Goal: Transaction & Acquisition: Purchase product/service

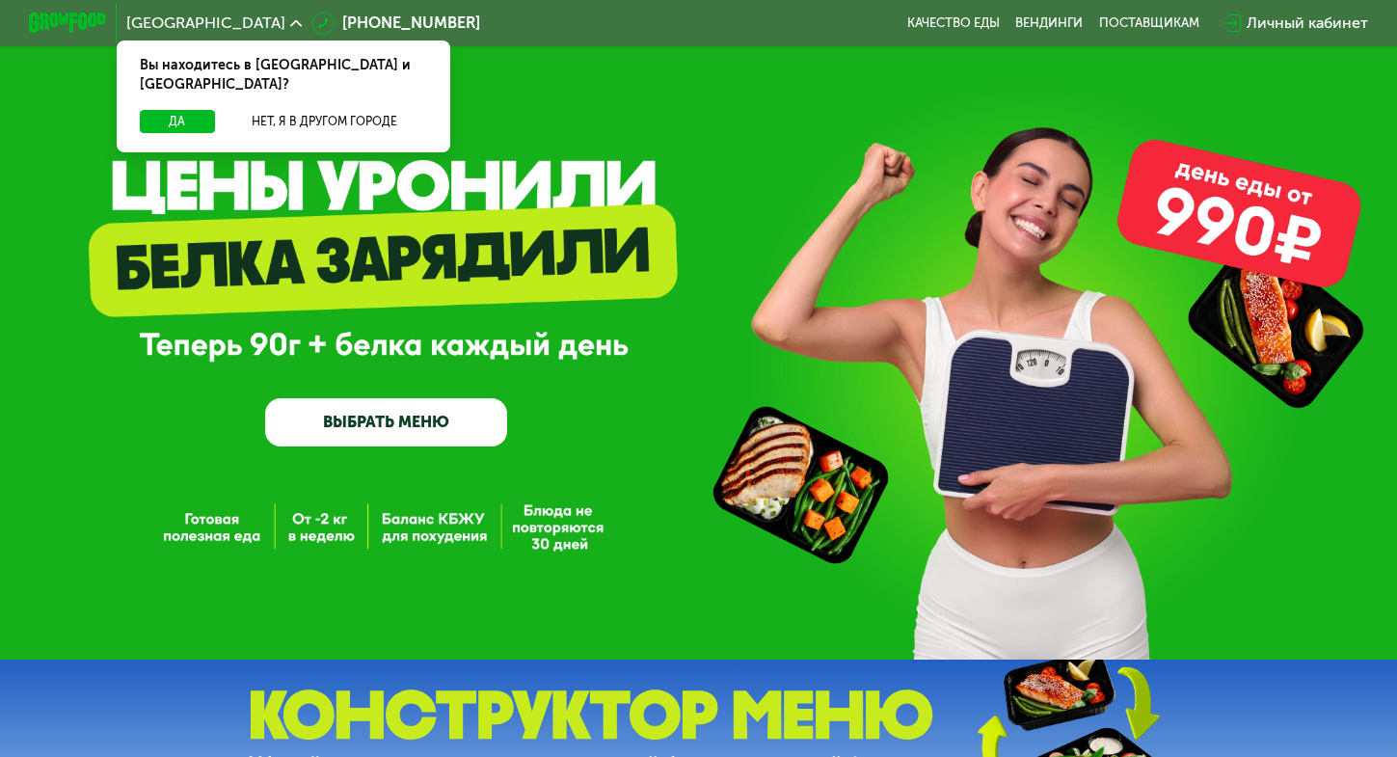
click at [357, 441] on link "ВЫБРАТЬ МЕНЮ" at bounding box center [386, 422] width 242 height 48
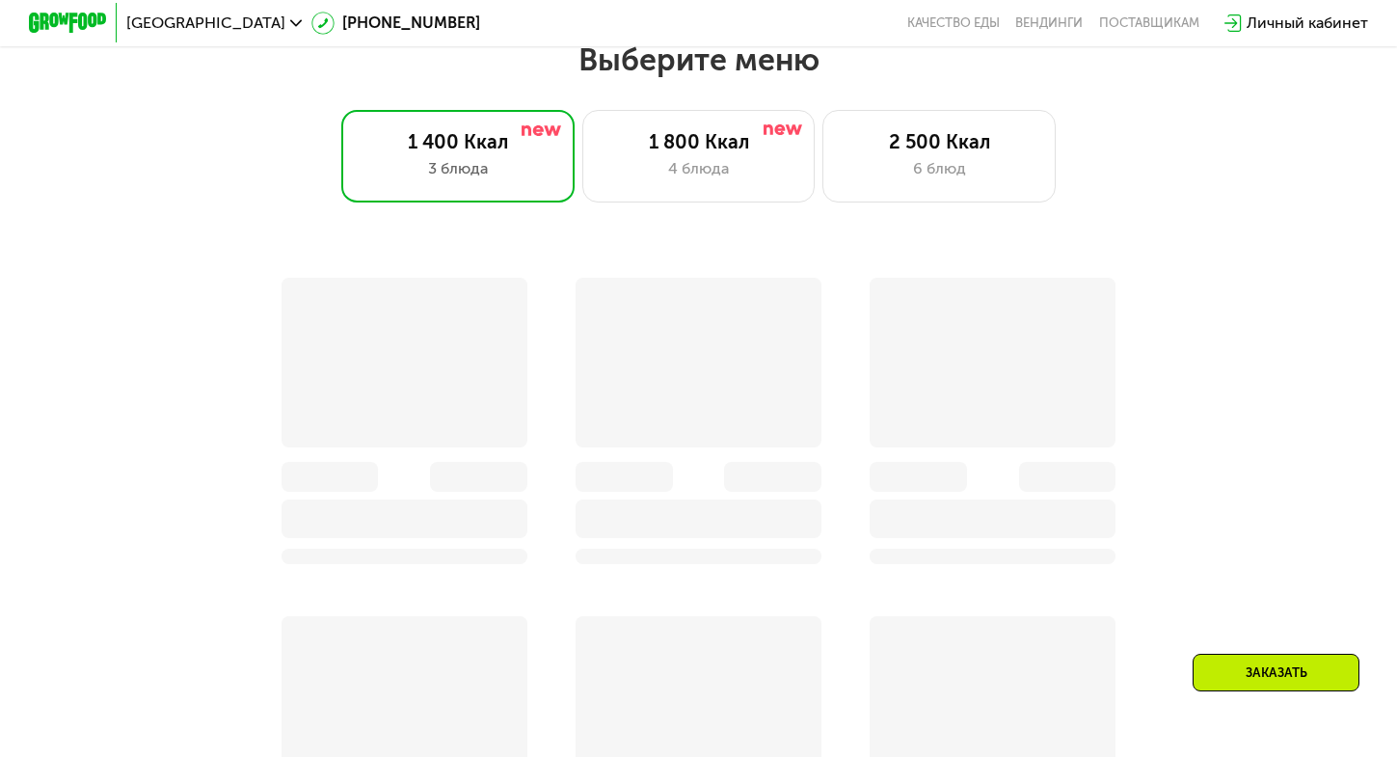
scroll to position [833, 0]
click at [662, 211] on div "Выберите меню 1 400 Ккал 3 блюда 1 800 Ккал 4 блюда 2 500 Ккал 6 блюд Заказать" at bounding box center [698, 647] width 1397 height 1215
click at [823, 202] on div "1 800 Ккал 4 блюда" at bounding box center [939, 156] width 233 height 94
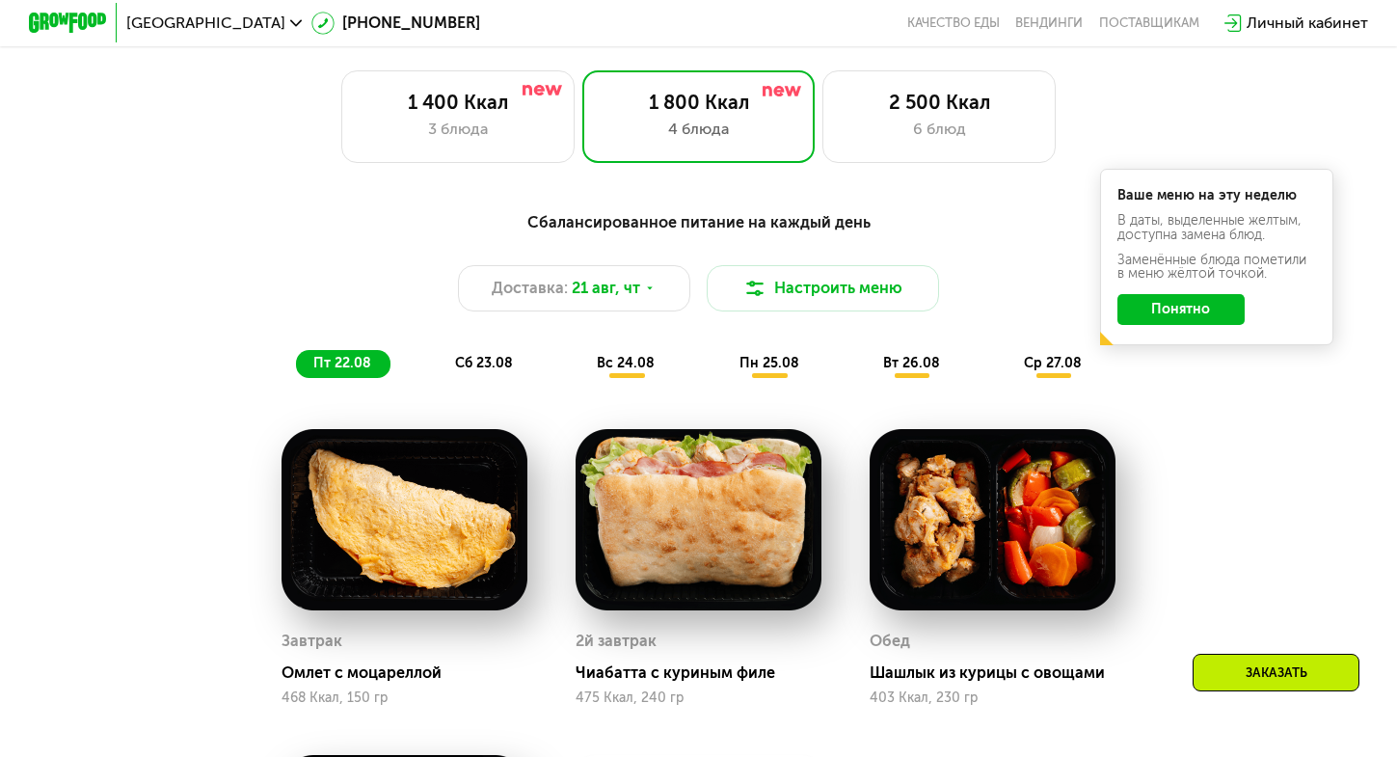
scroll to position [862, 0]
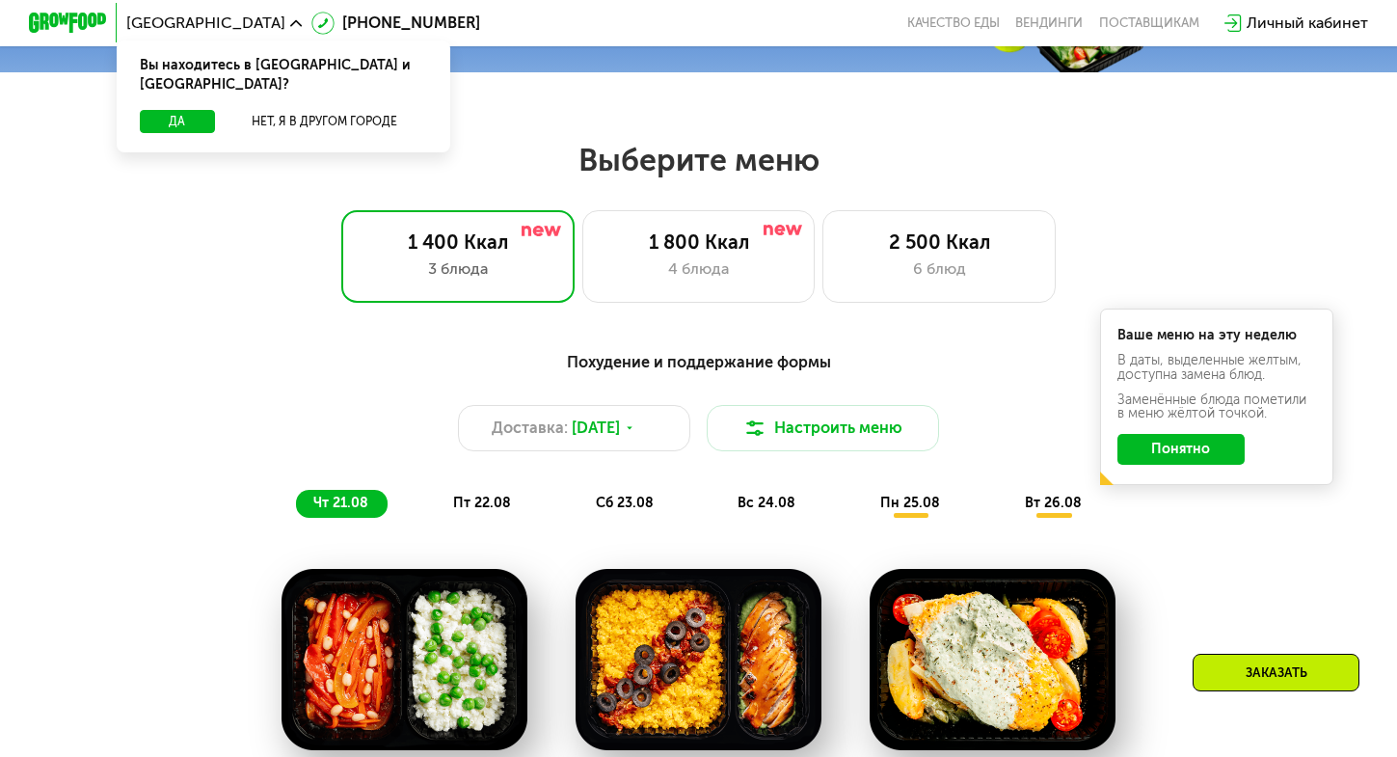
scroll to position [707, 0]
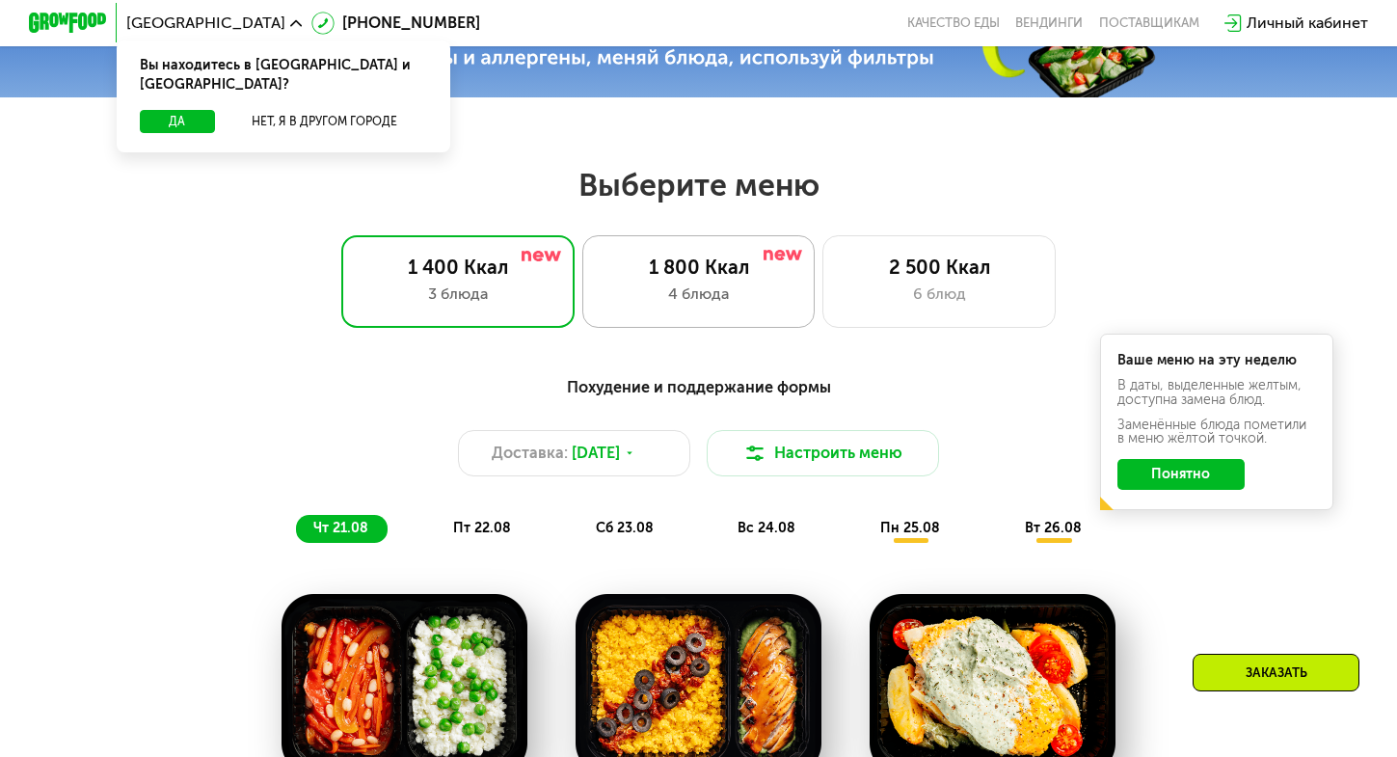
click at [770, 302] on div "4 блюда" at bounding box center [699, 294] width 192 height 23
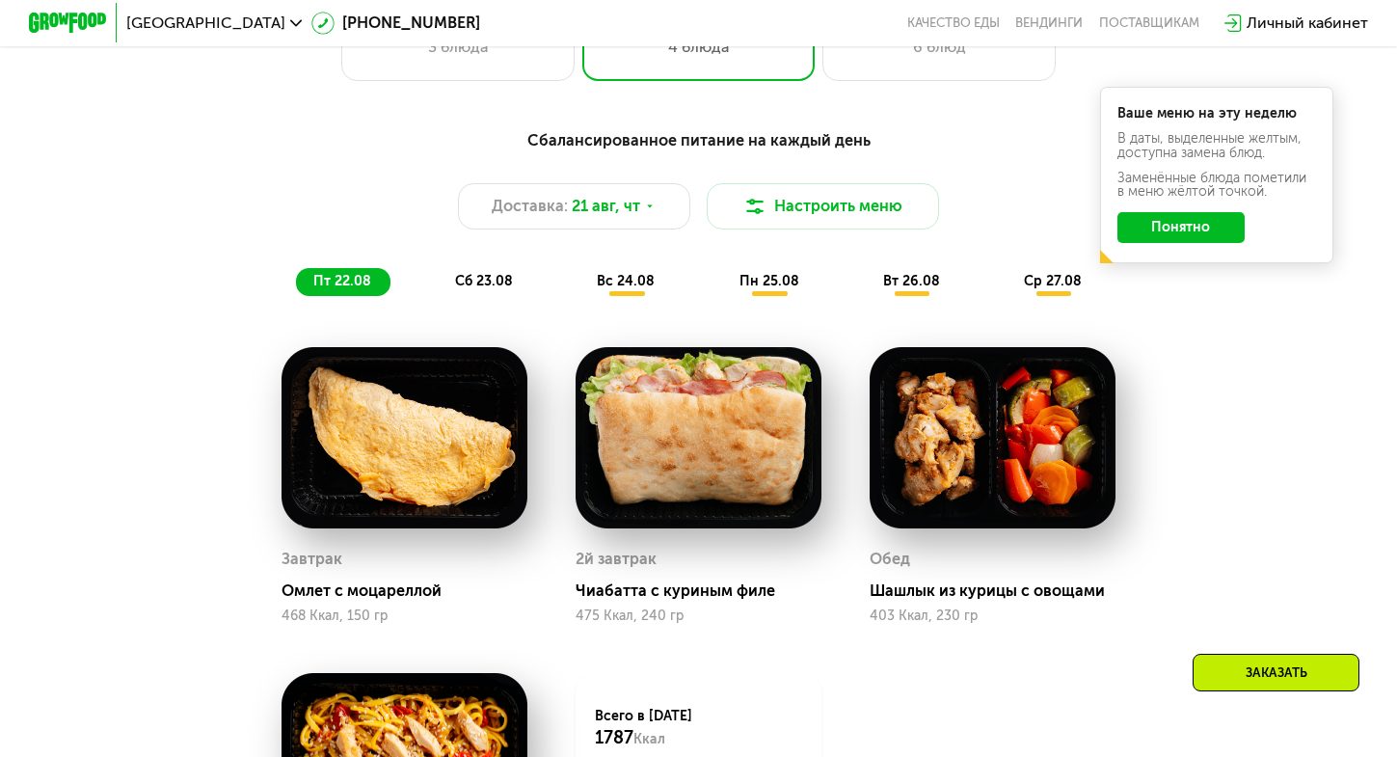
scroll to position [957, 0]
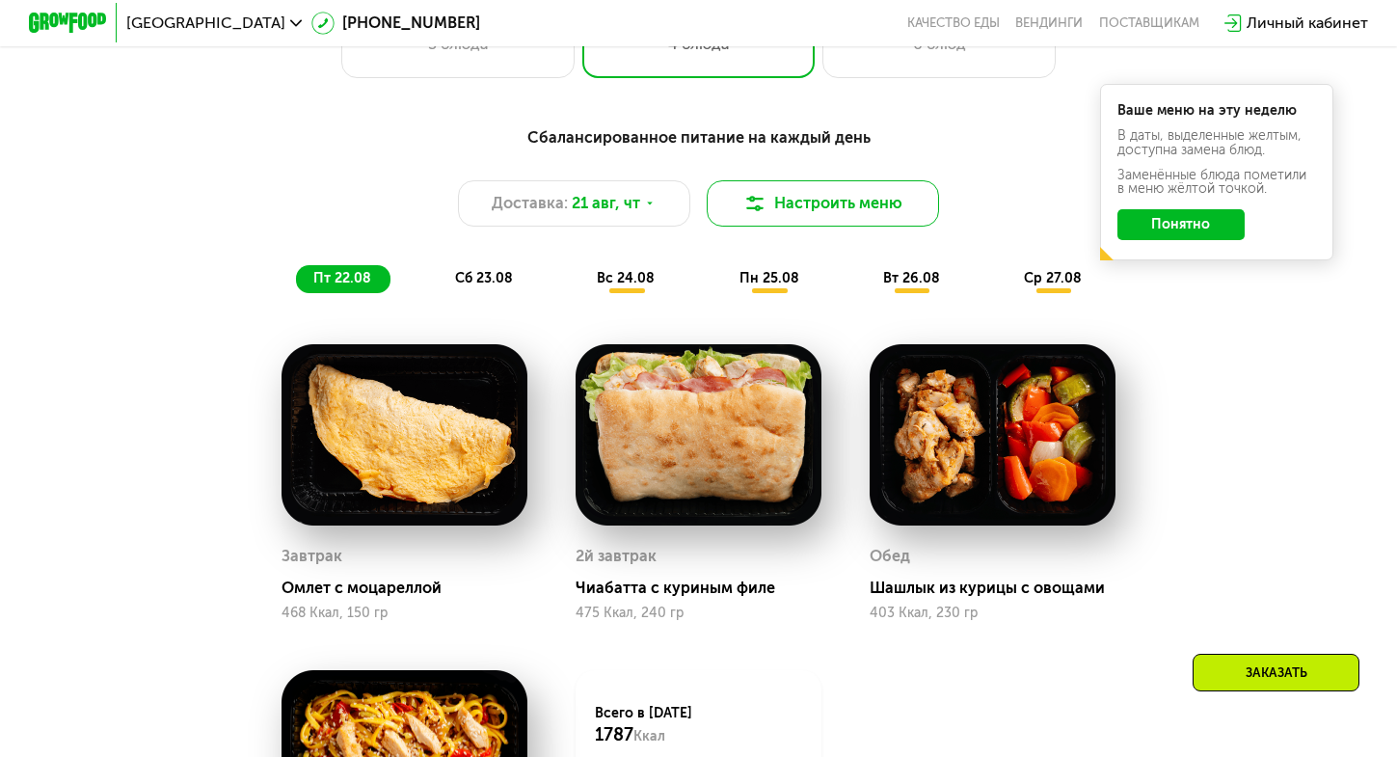
click at [783, 223] on button "Настроить меню" at bounding box center [823, 203] width 233 height 46
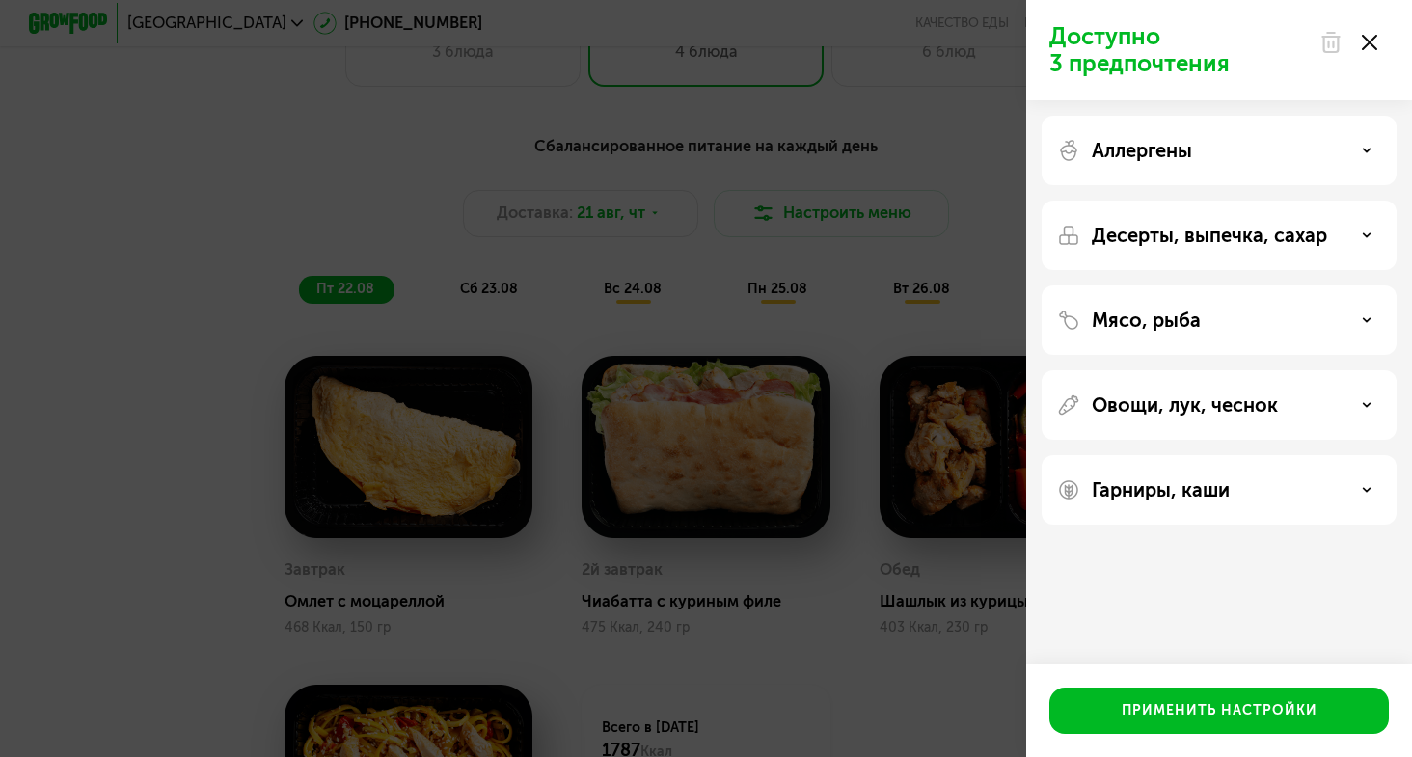
click at [1372, 42] on icon at bounding box center [1369, 42] width 15 height 15
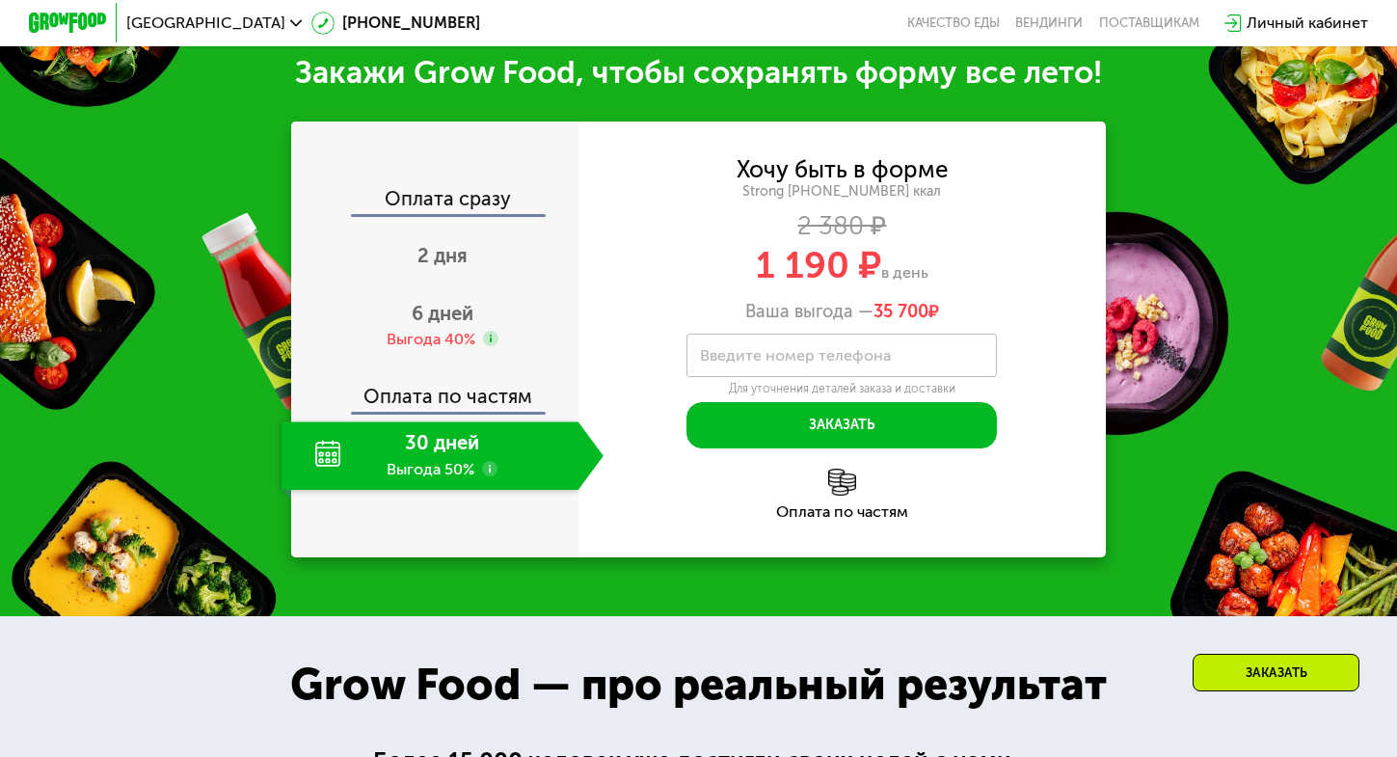
scroll to position [2002, 0]
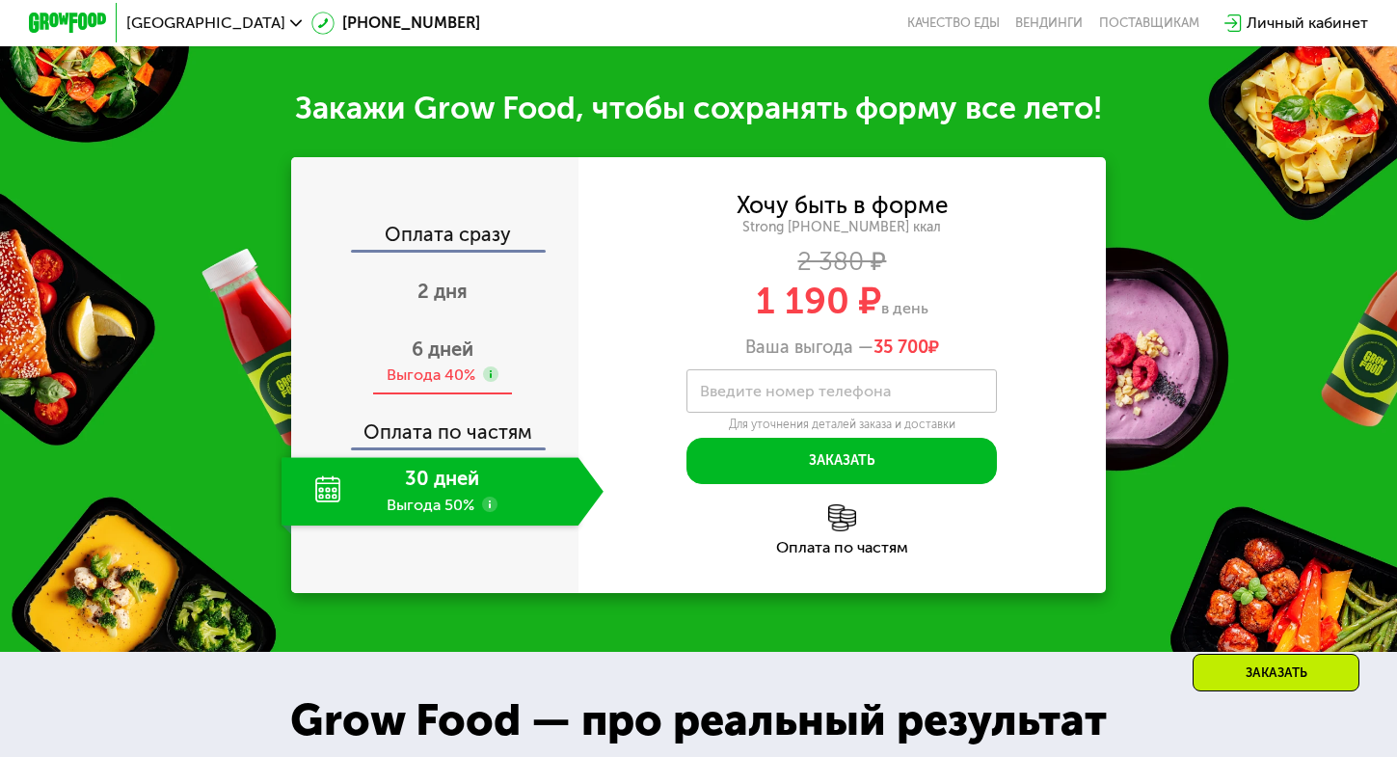
click at [427, 361] on span "6 дней" at bounding box center [443, 348] width 62 height 23
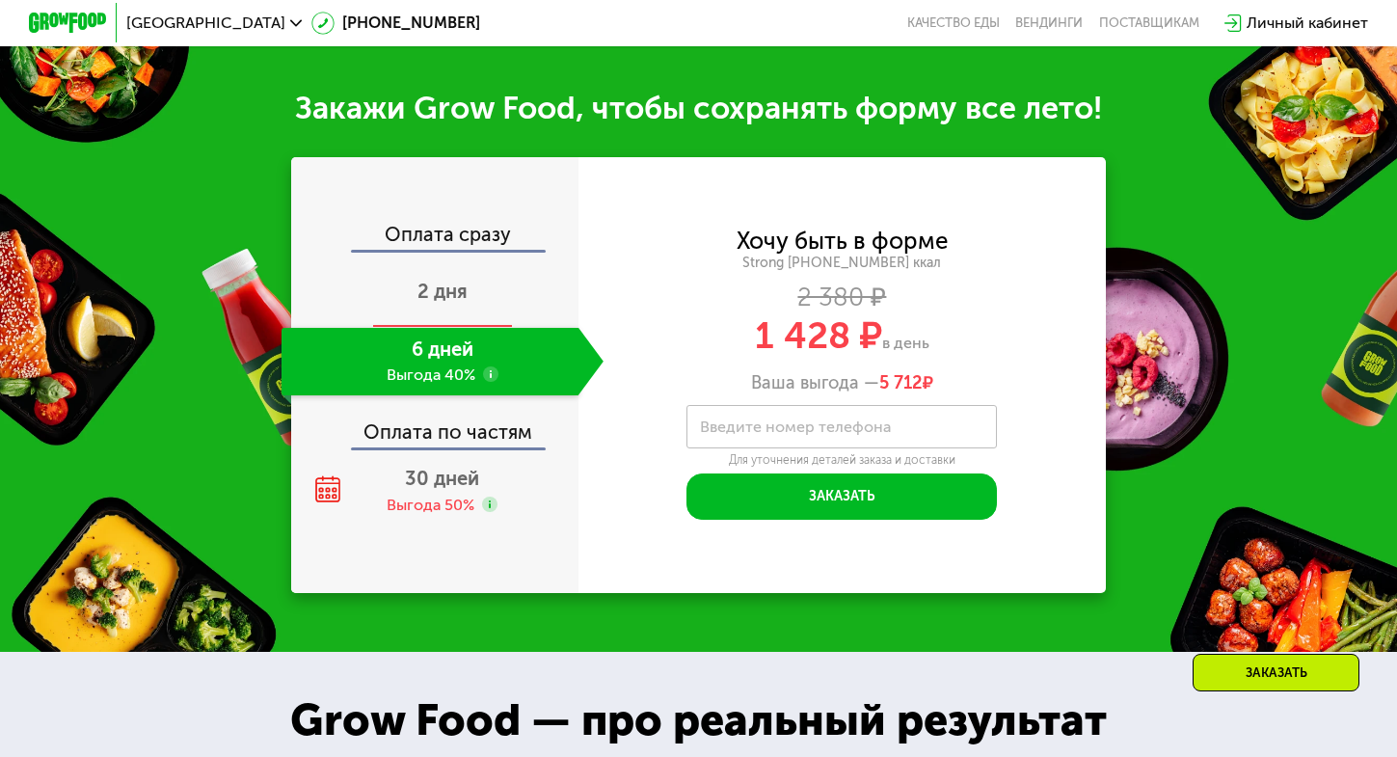
click at [448, 327] on div "2 дня" at bounding box center [443, 292] width 322 height 67
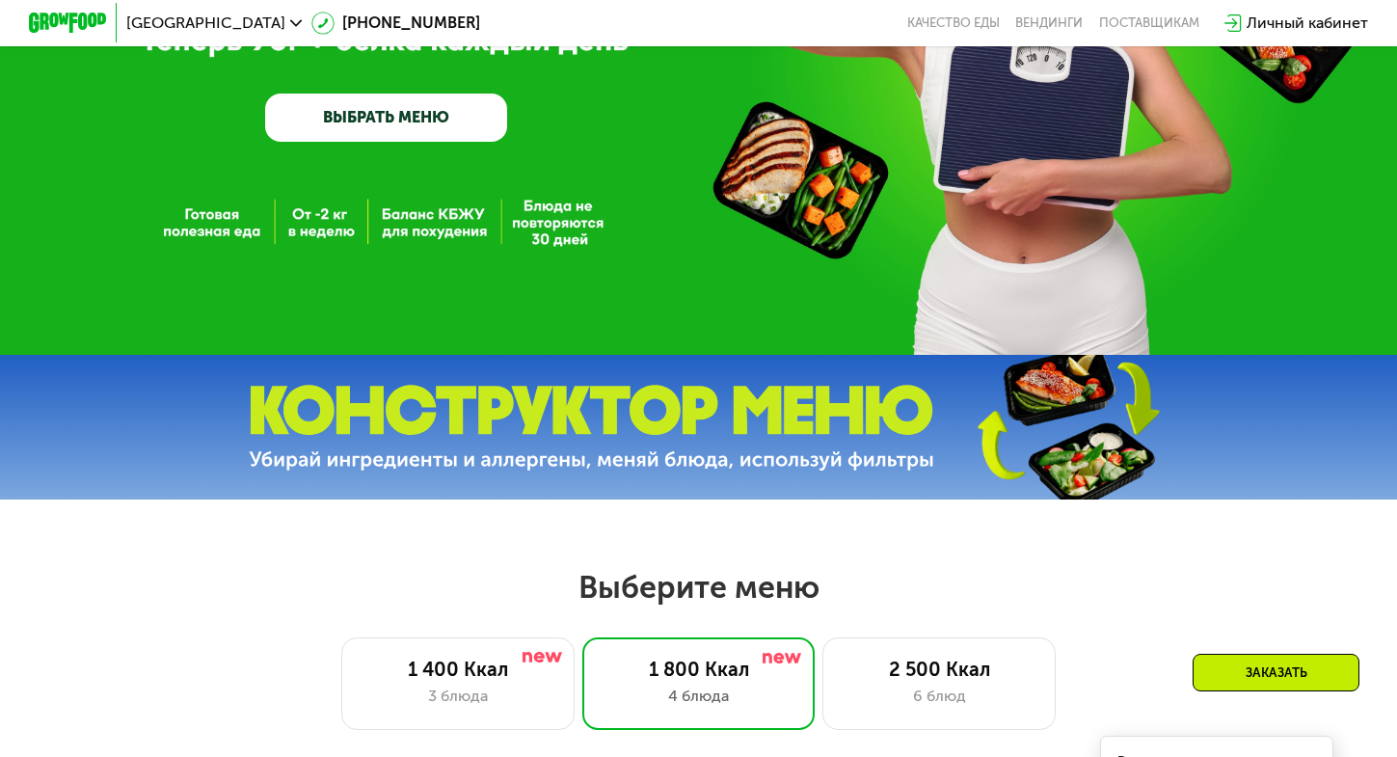
scroll to position [0, 0]
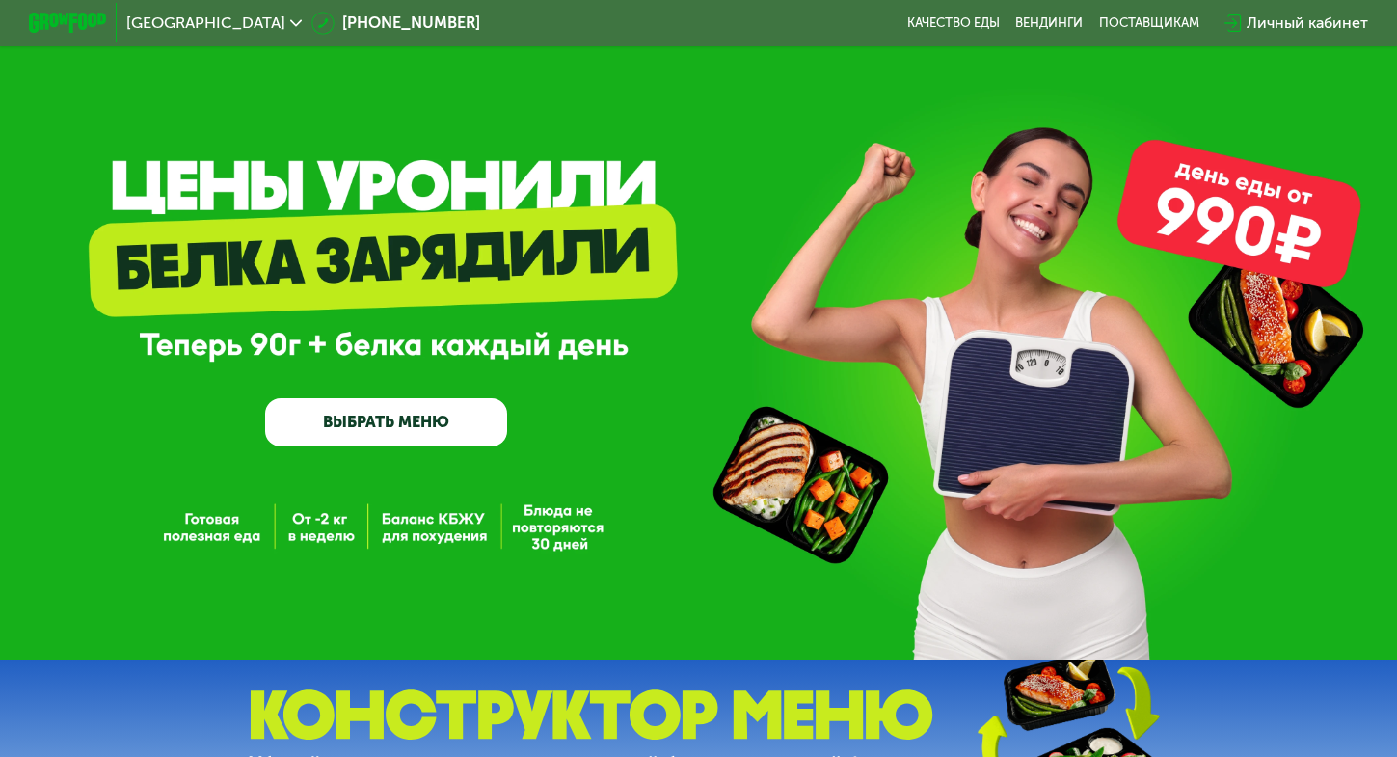
click at [412, 427] on link "ВЫБРАТЬ МЕНЮ" at bounding box center [386, 422] width 242 height 48
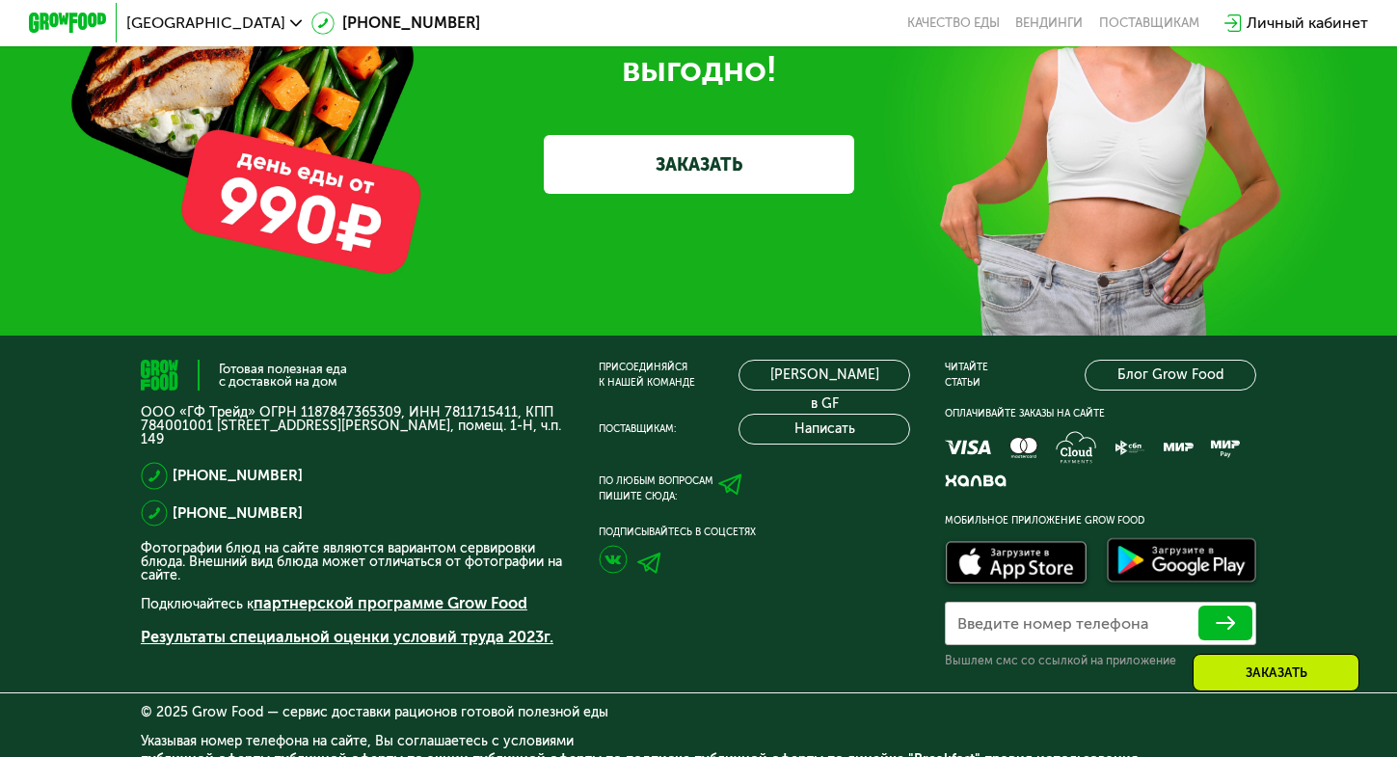
scroll to position [5940, 0]
